Goal: Information Seeking & Learning: Learn about a topic

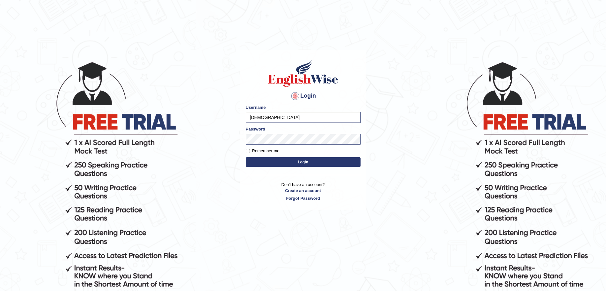
click at [277, 163] on button "Login" at bounding box center [303, 162] width 115 height 10
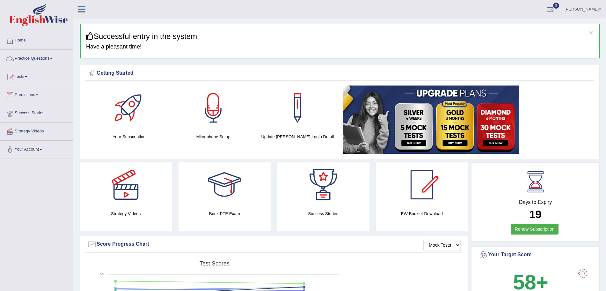
click at [46, 55] on link "Practice Questions" at bounding box center [36, 58] width 73 height 16
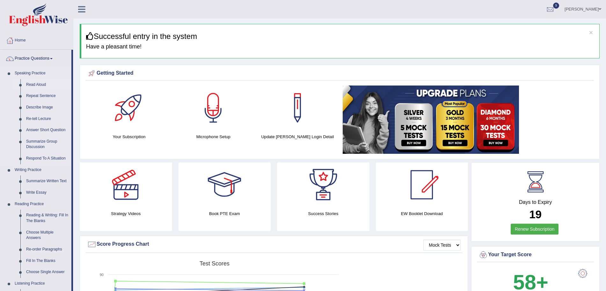
click at [35, 84] on link "Read Aloud" at bounding box center [47, 84] width 48 height 11
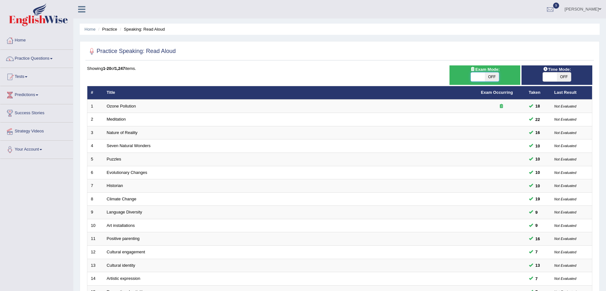
click at [477, 75] on span at bounding box center [478, 76] width 14 height 9
checkbox input "true"
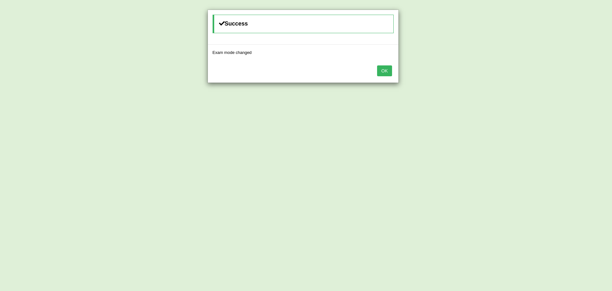
click at [383, 70] on button "OK" at bounding box center [384, 70] width 15 height 11
